Goal: Navigation & Orientation: Find specific page/section

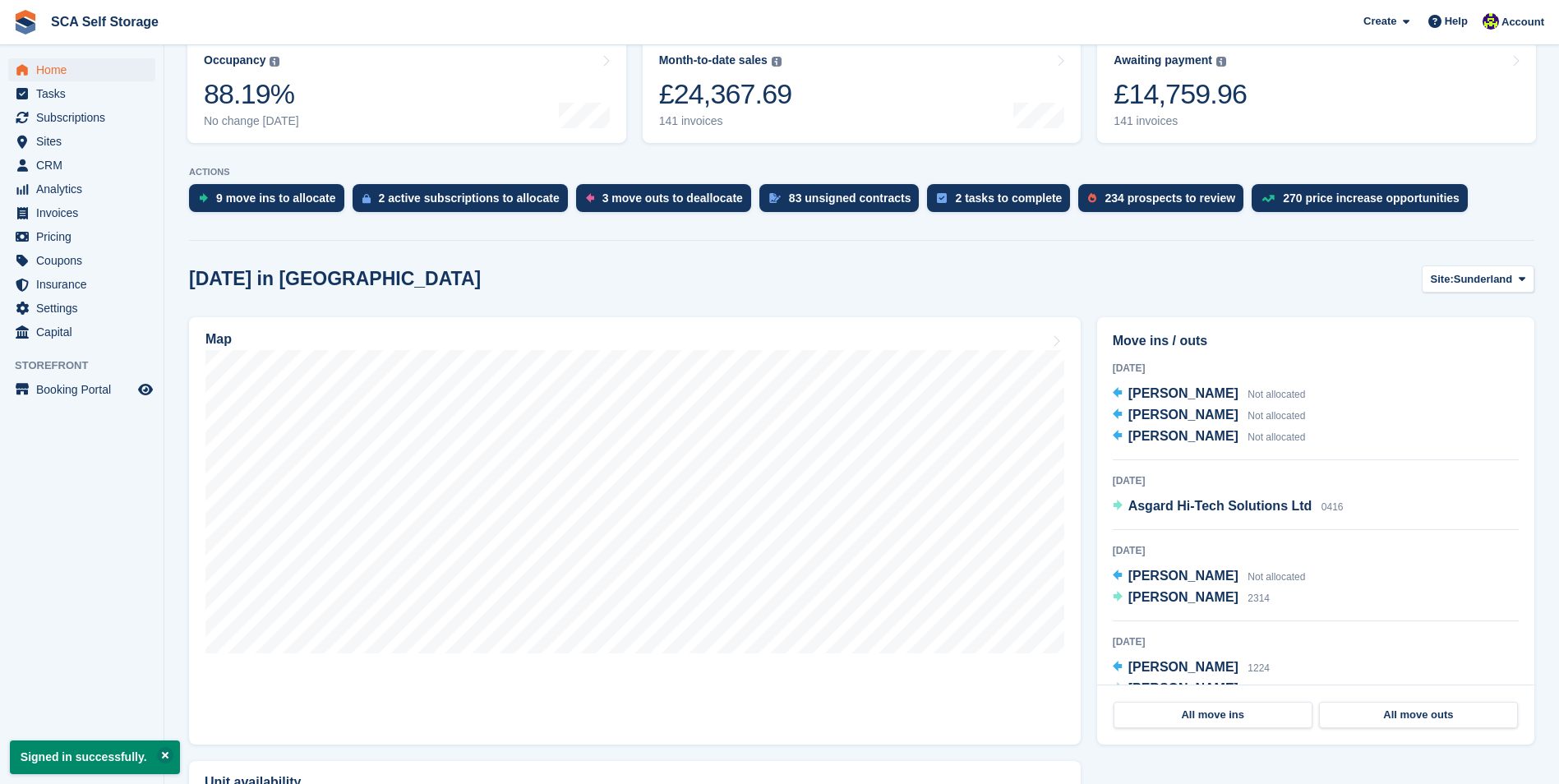
scroll to position [247, 0]
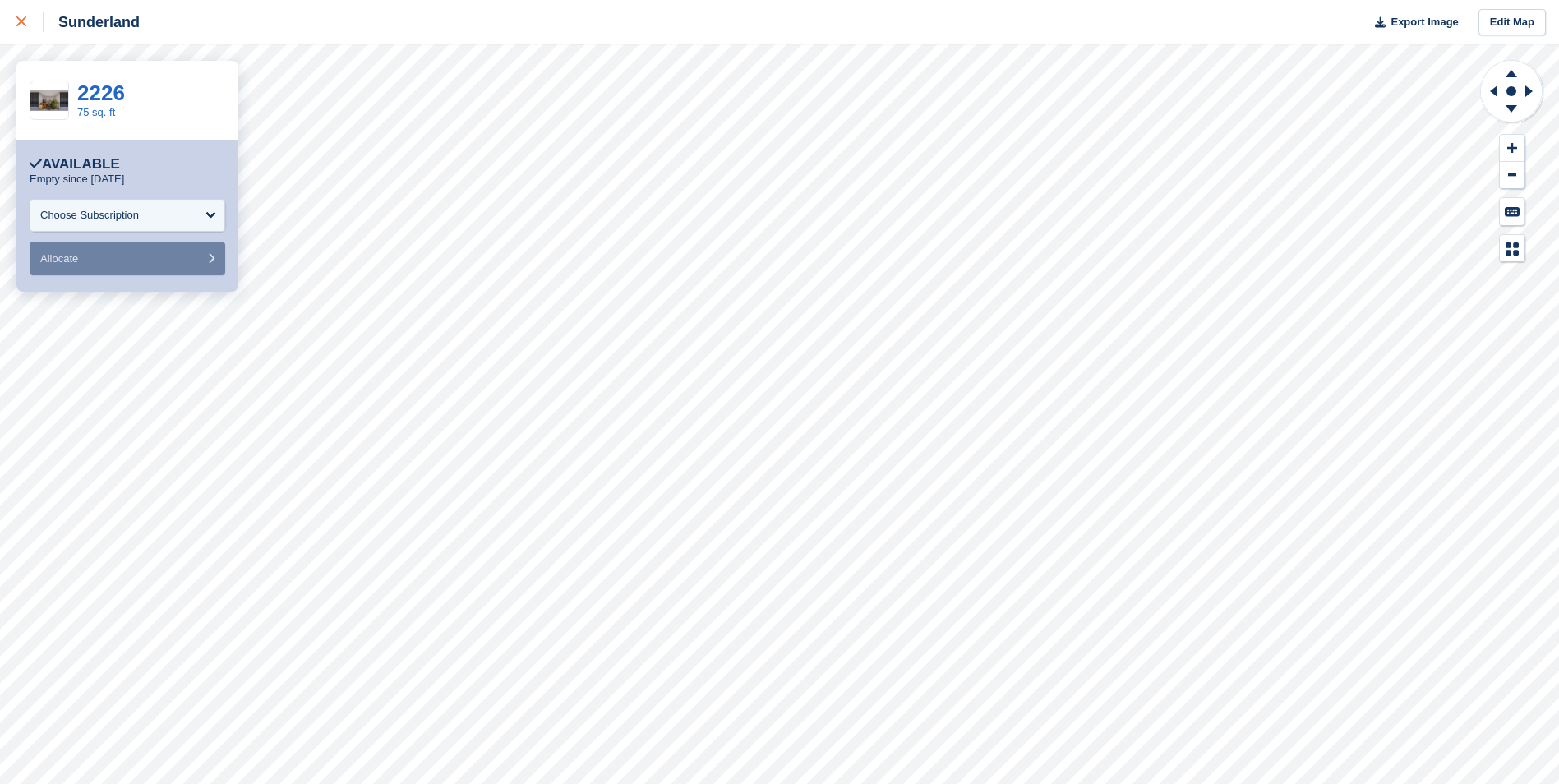
click at [31, 27] on div at bounding box center [30, 22] width 27 height 20
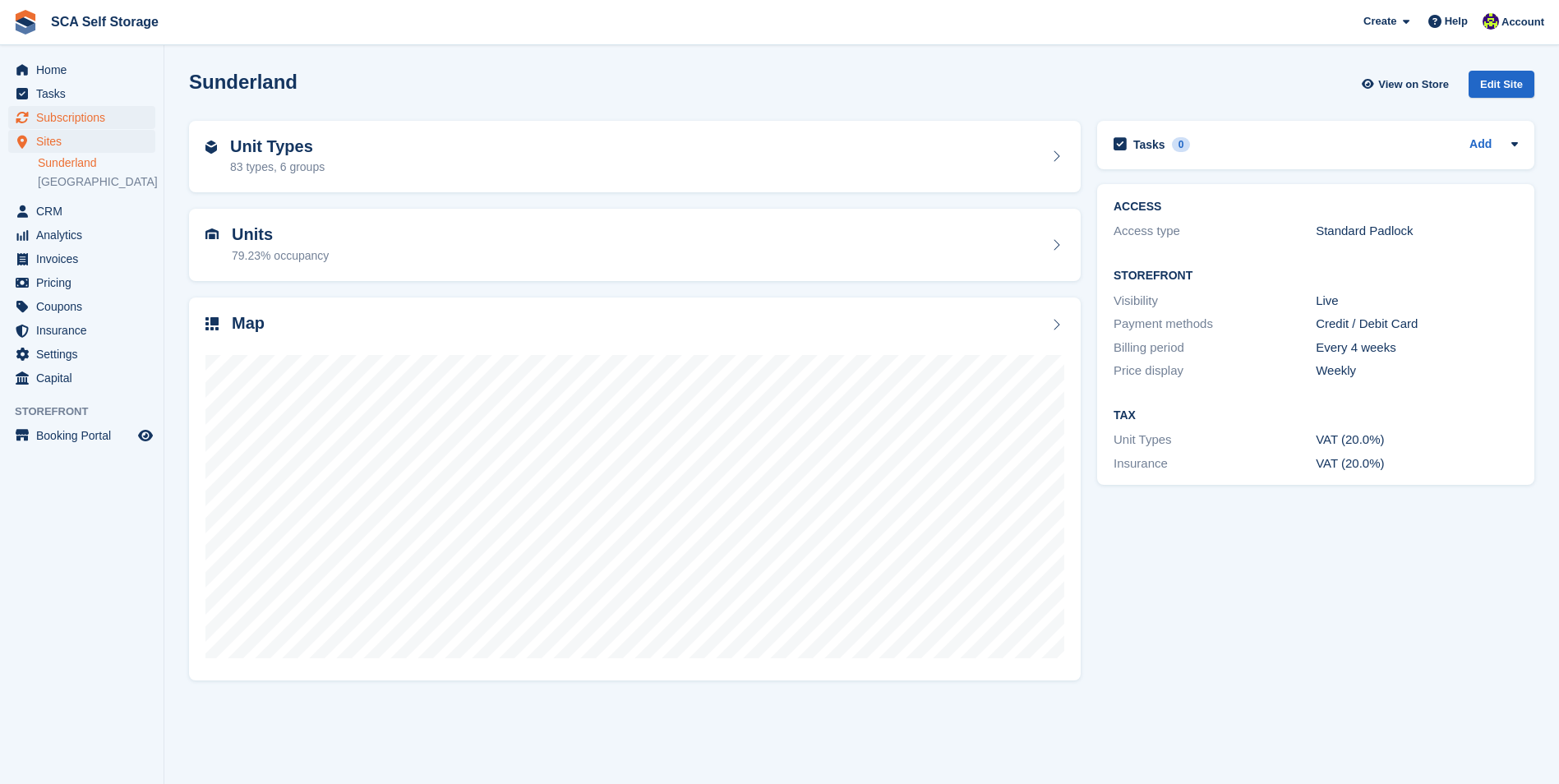
click at [102, 113] on span "Subscriptions" at bounding box center [85, 118] width 99 height 23
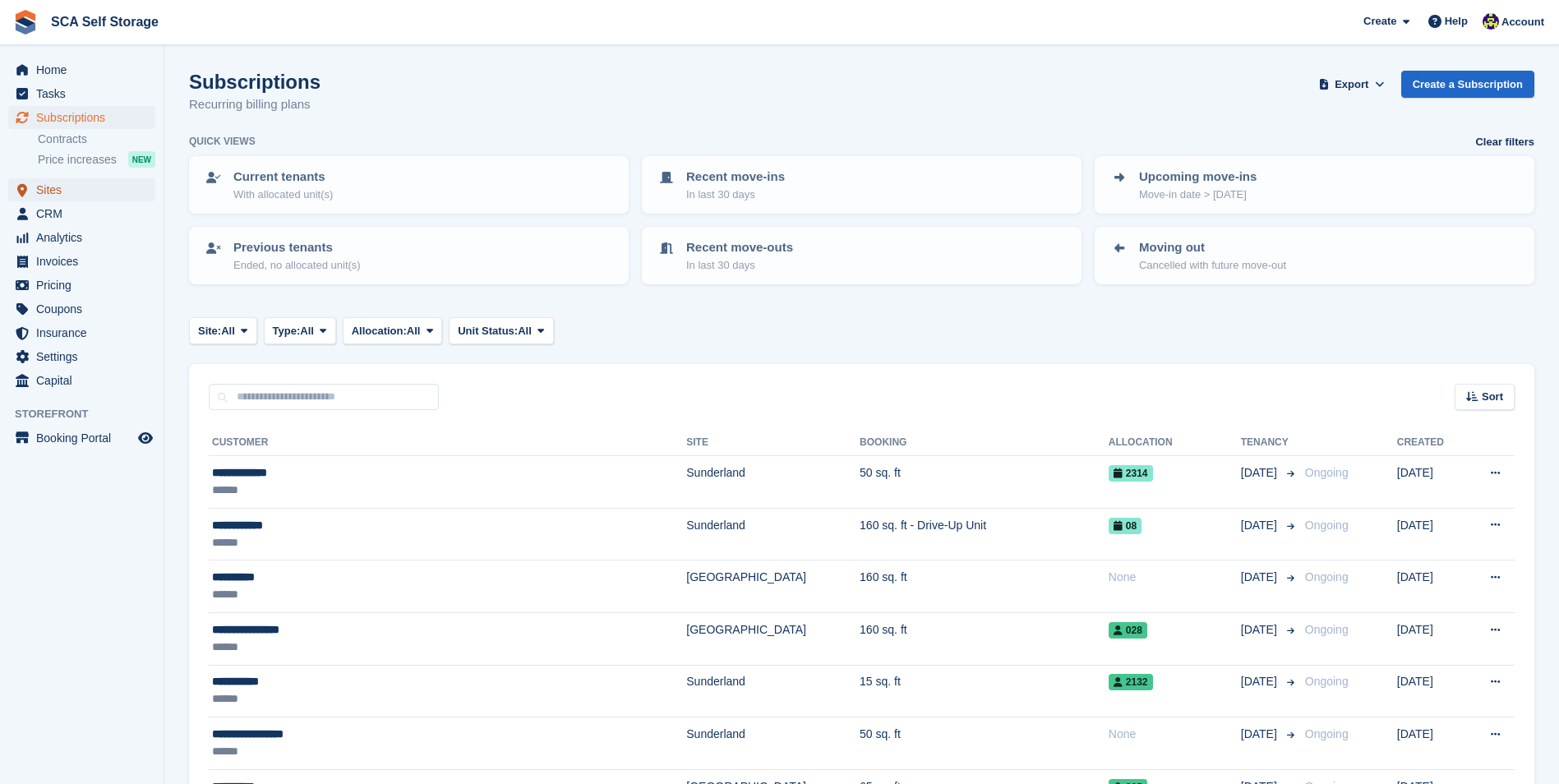
click at [103, 188] on span "Sites" at bounding box center [85, 190] width 99 height 23
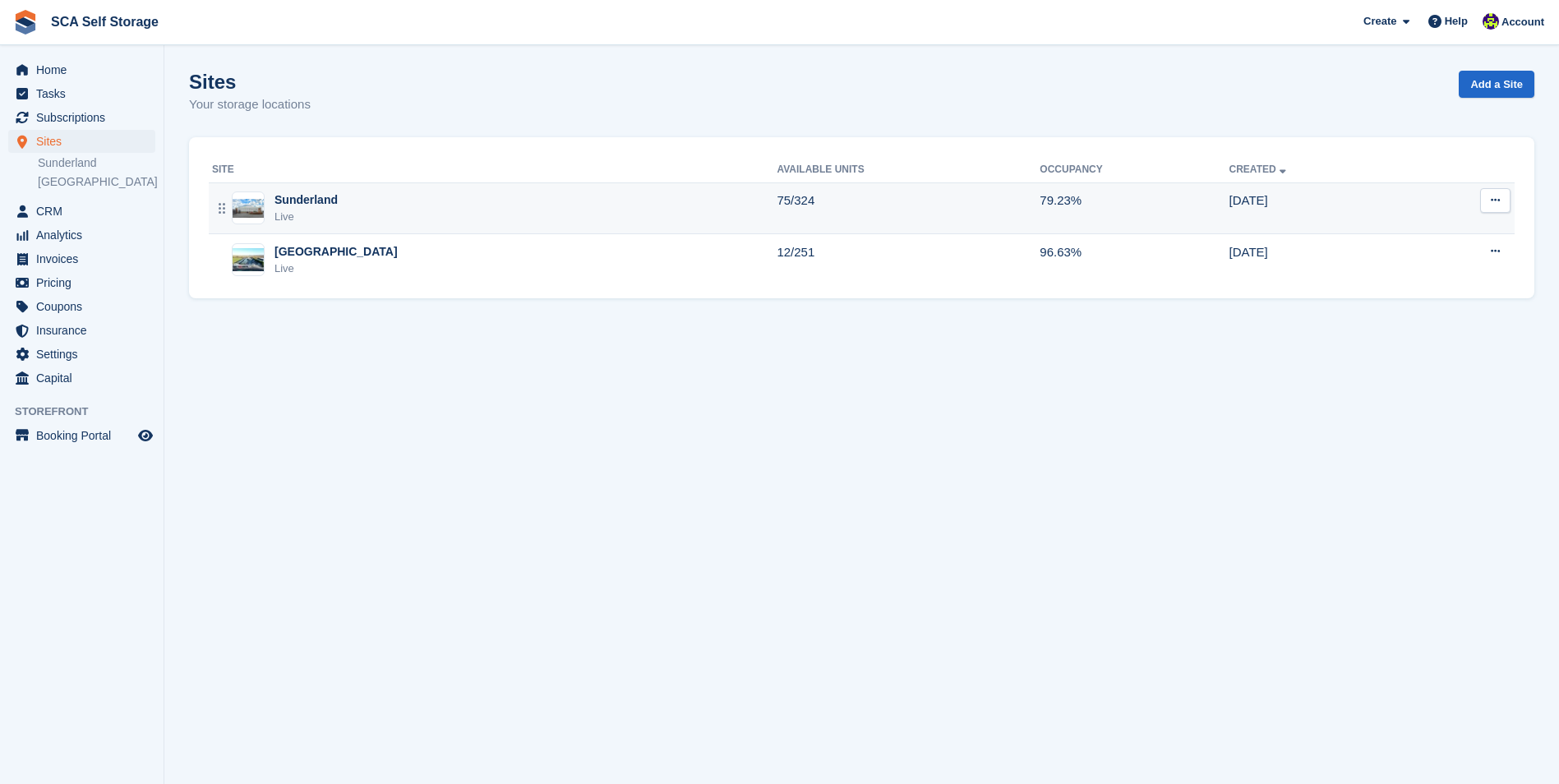
click at [385, 207] on div "Sunderland Live" at bounding box center [494, 208] width 565 height 34
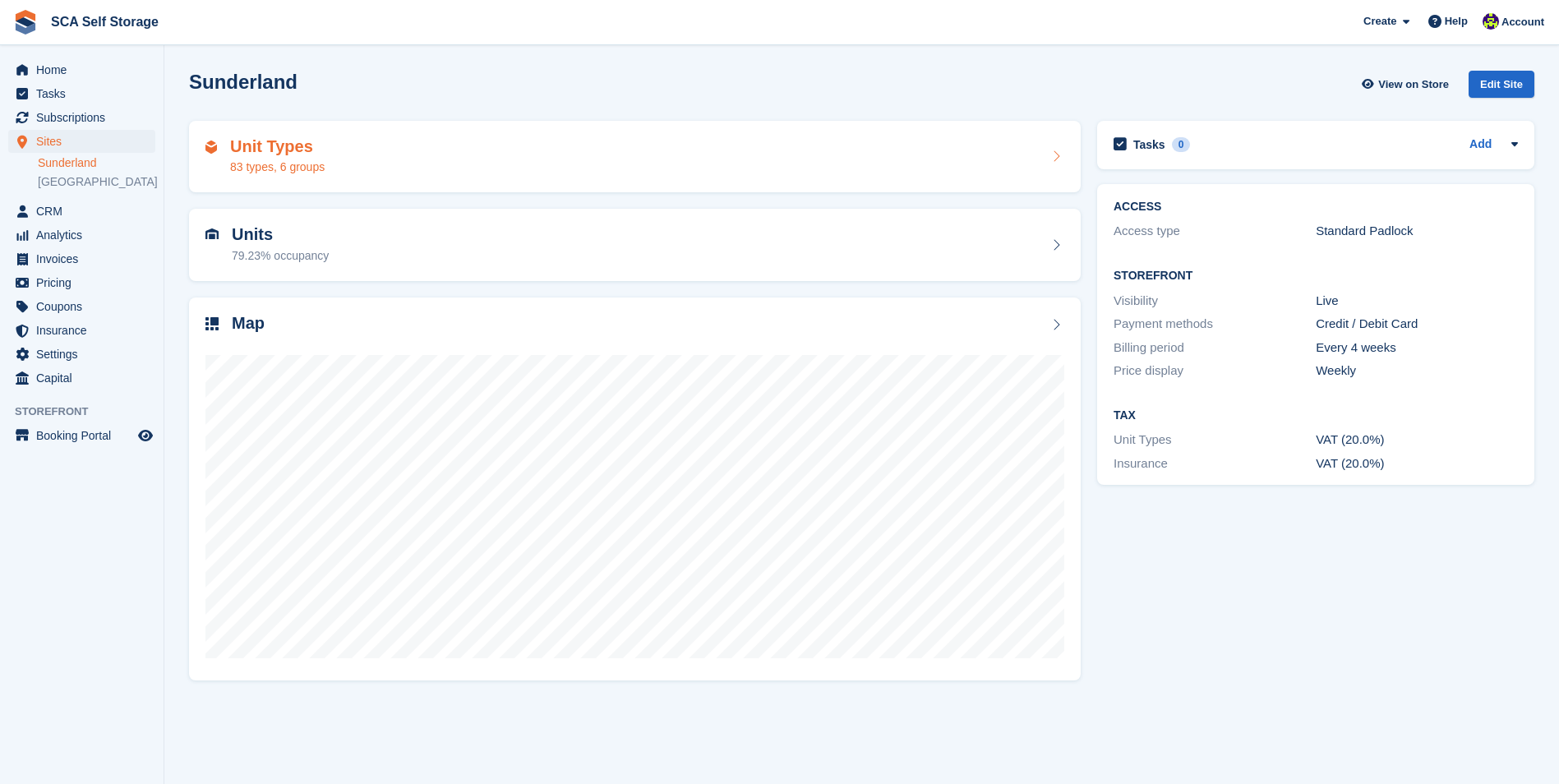
click at [396, 178] on div "Unit Types 83 types, 6 groups" at bounding box center [634, 156] width 892 height 72
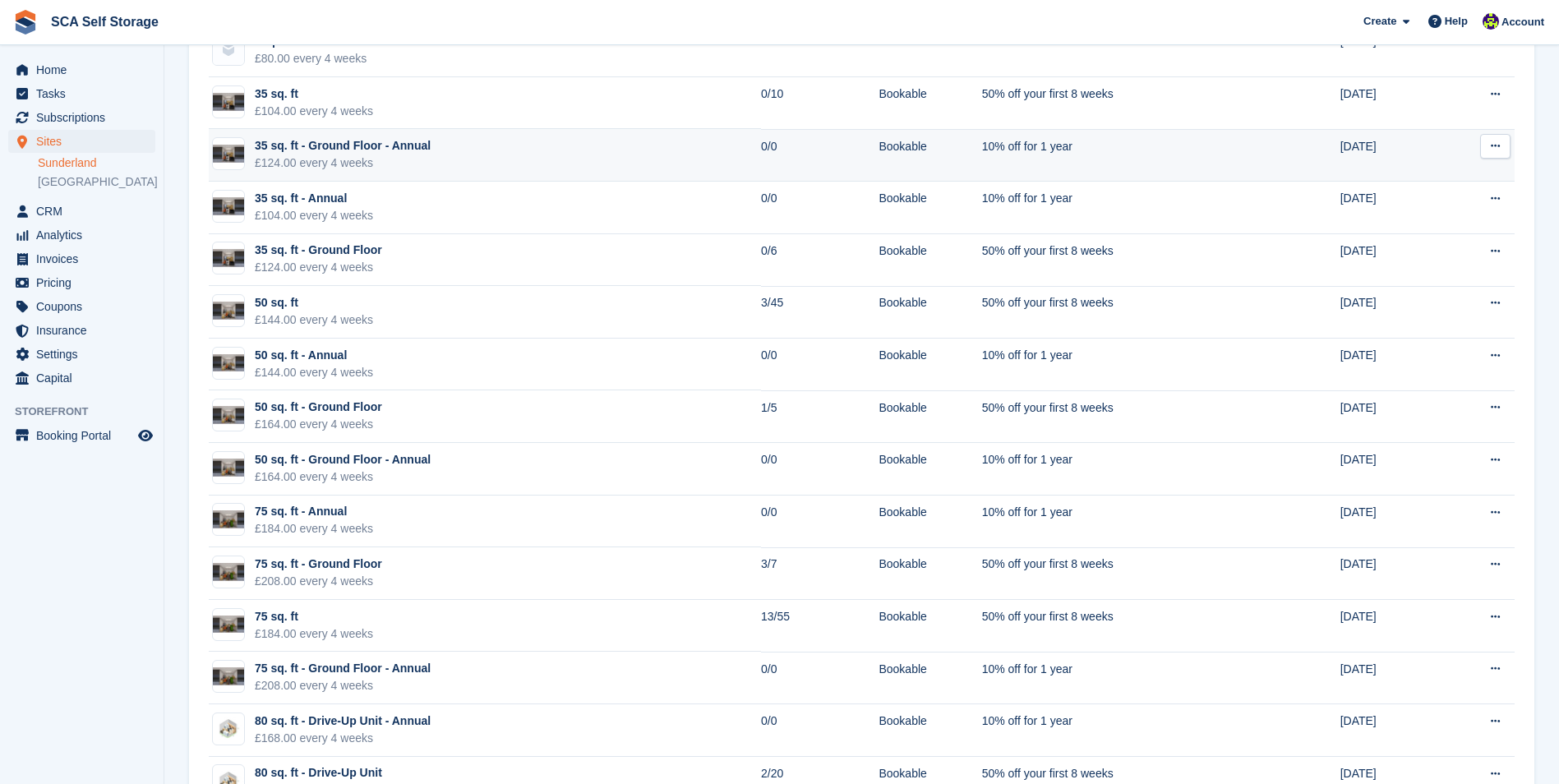
scroll to position [1150, 0]
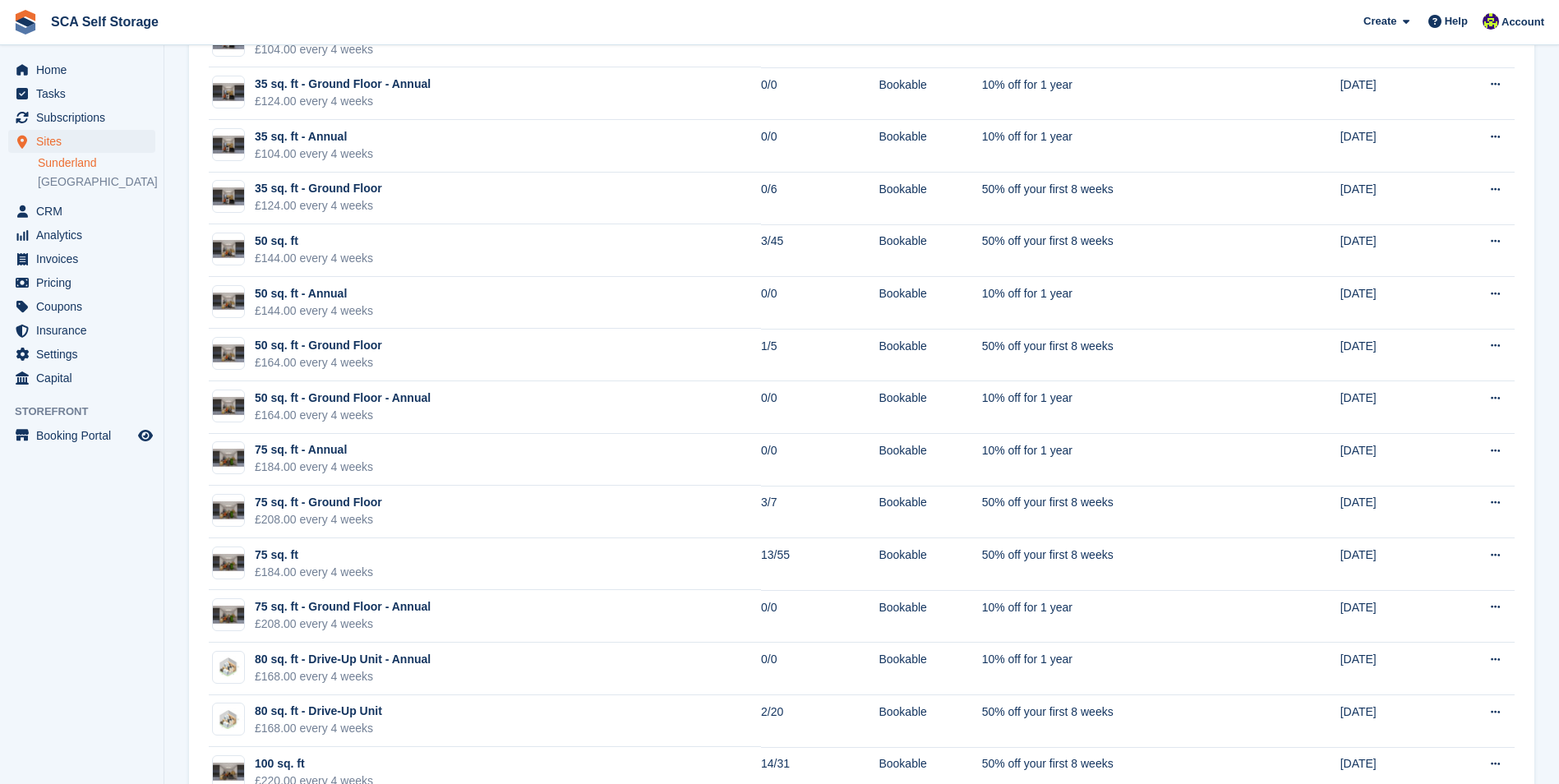
click at [98, 161] on link "Sunderland" at bounding box center [97, 163] width 118 height 16
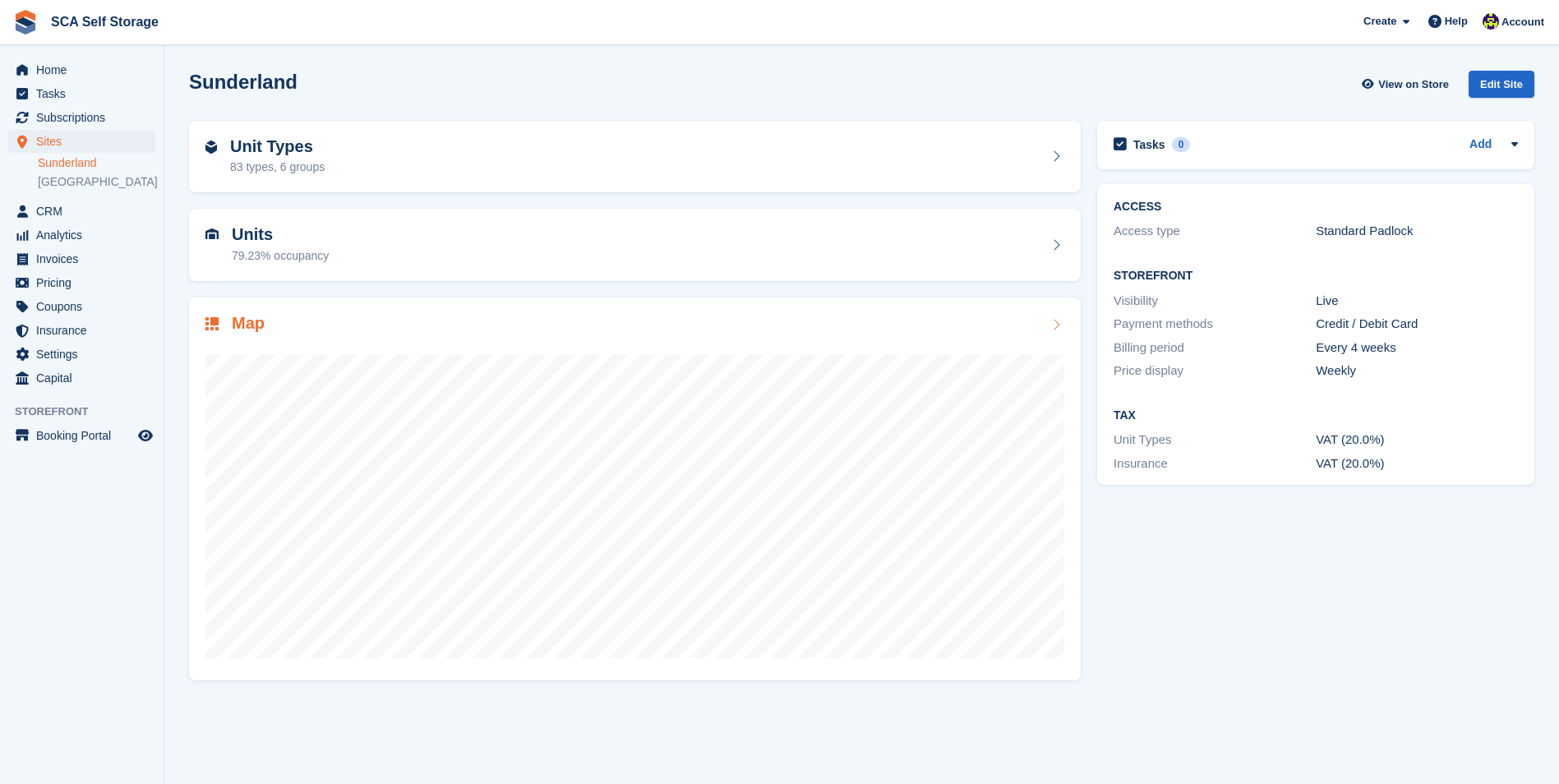
click at [291, 348] on div at bounding box center [634, 499] width 859 height 329
